Goal: Check status

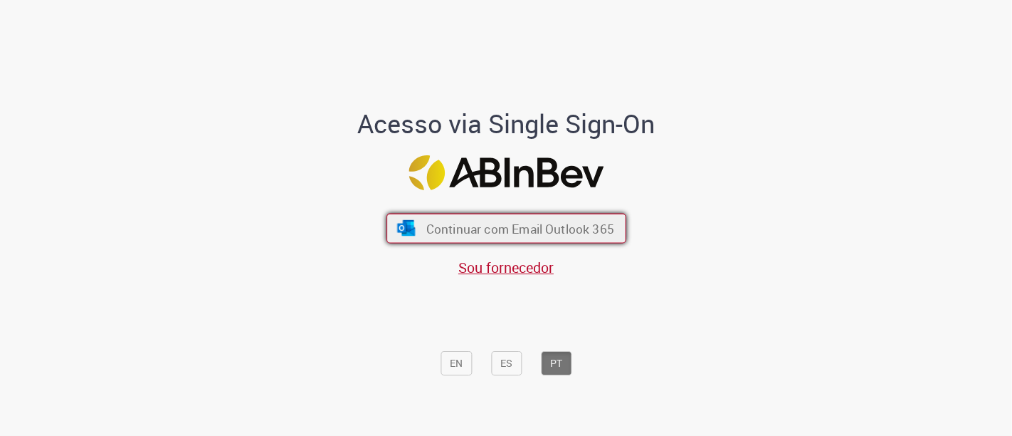
click at [569, 235] on span "Continuar com Email Outlook 365" at bounding box center [520, 228] width 188 height 16
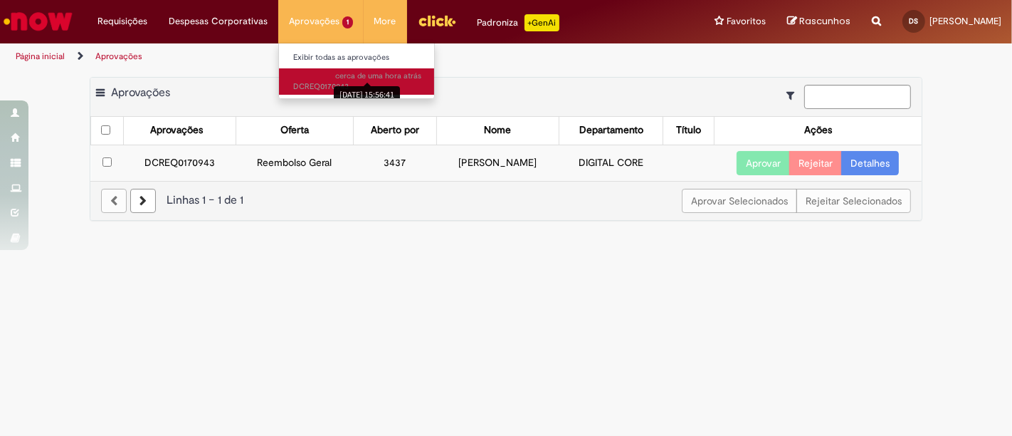
click at [341, 83] on div "[DATE] 15:56:41" at bounding box center [367, 94] width 66 height 23
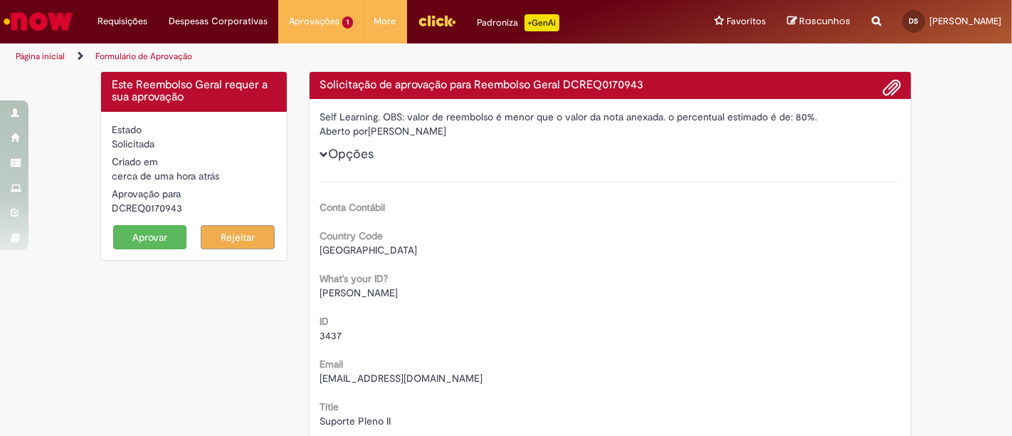
drag, startPoint x: 395, startPoint y: 116, endPoint x: 557, endPoint y: 132, distance: 162.4
click at [557, 132] on div "Self Learning. OBS: valor de reembolso é menor que o valor da nota anexada. o p…" at bounding box center [611, 402] width 602 height 606
